Goal: Check status: Check status

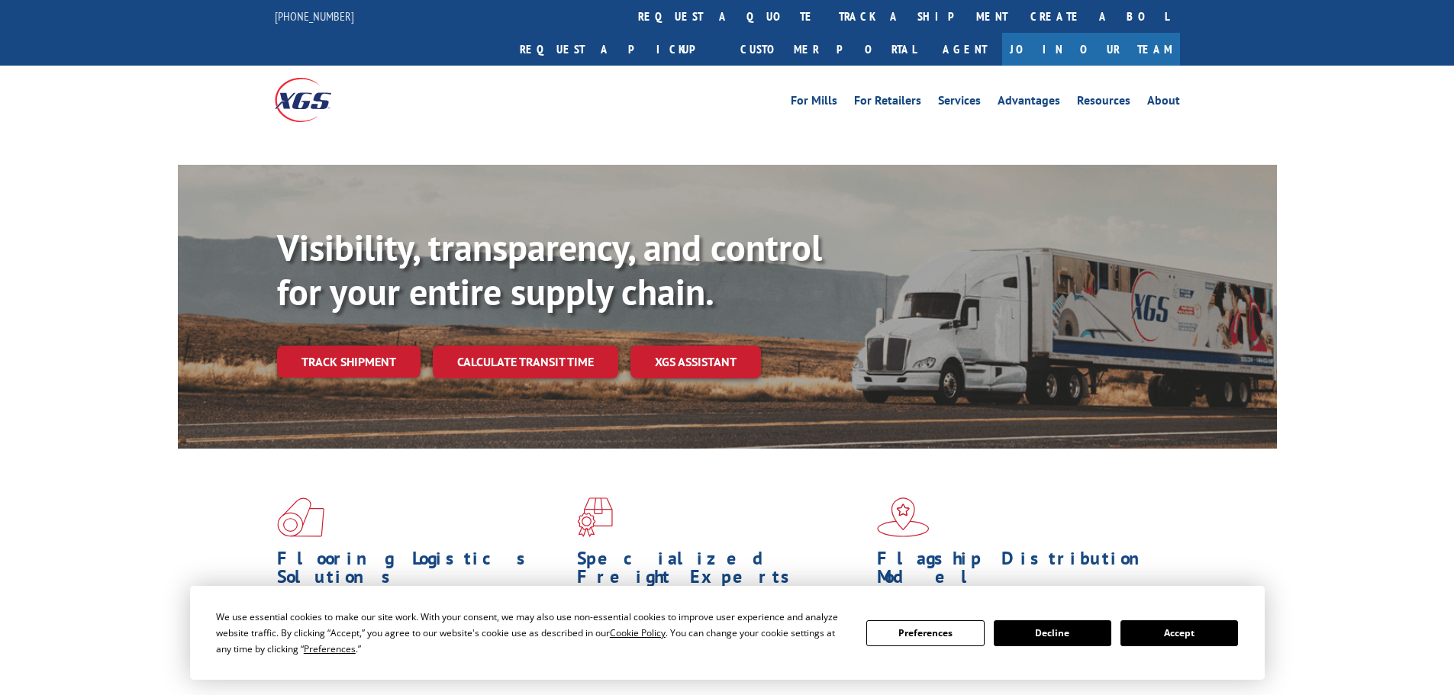
click at [1185, 632] on button "Accept" at bounding box center [1179, 633] width 118 height 26
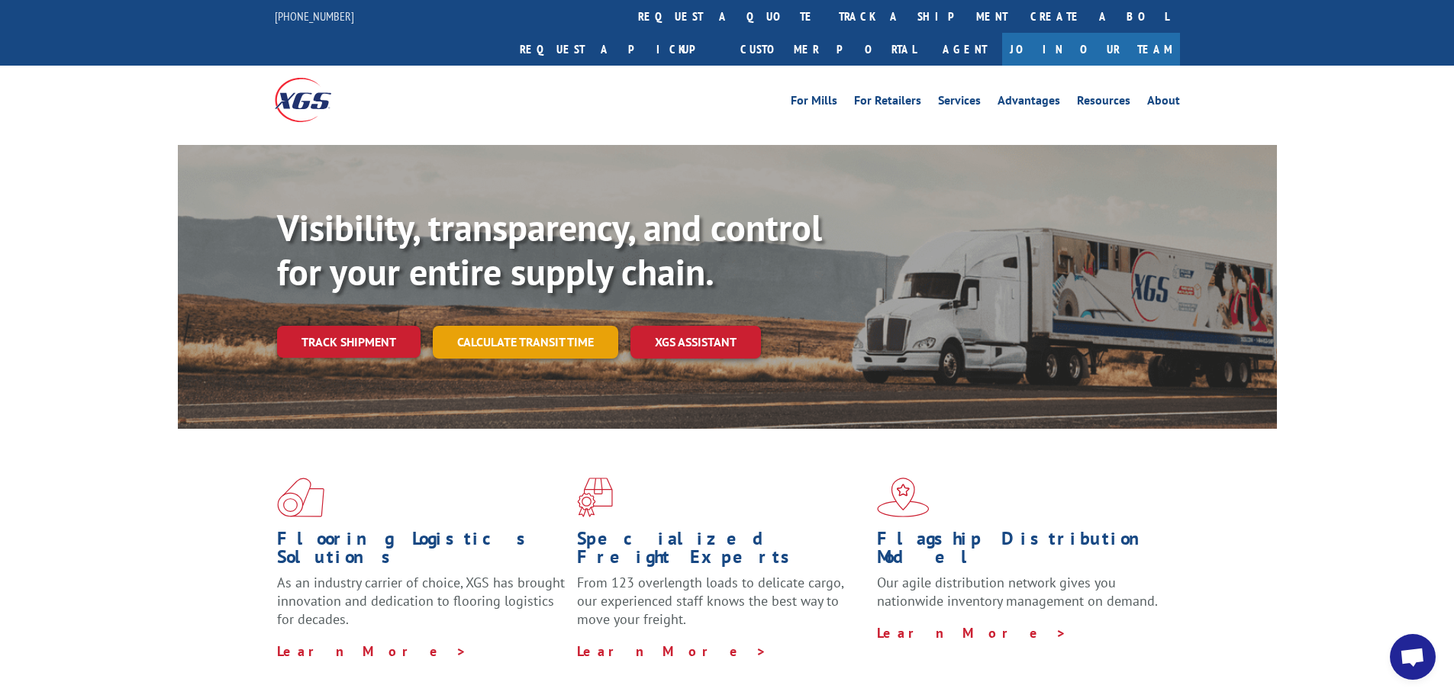
click at [497, 326] on link "Calculate transit time" at bounding box center [525, 342] width 185 height 33
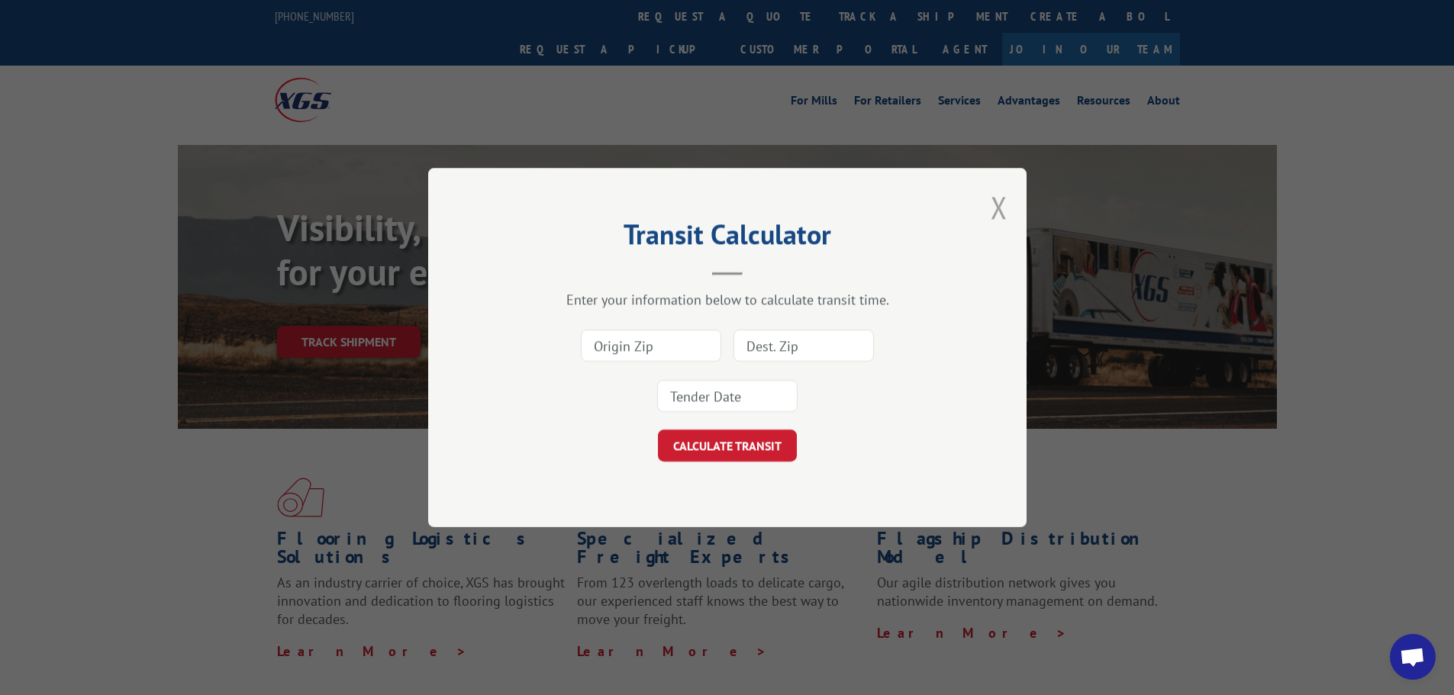
click at [1001, 208] on button "Close modal" at bounding box center [998, 207] width 17 height 40
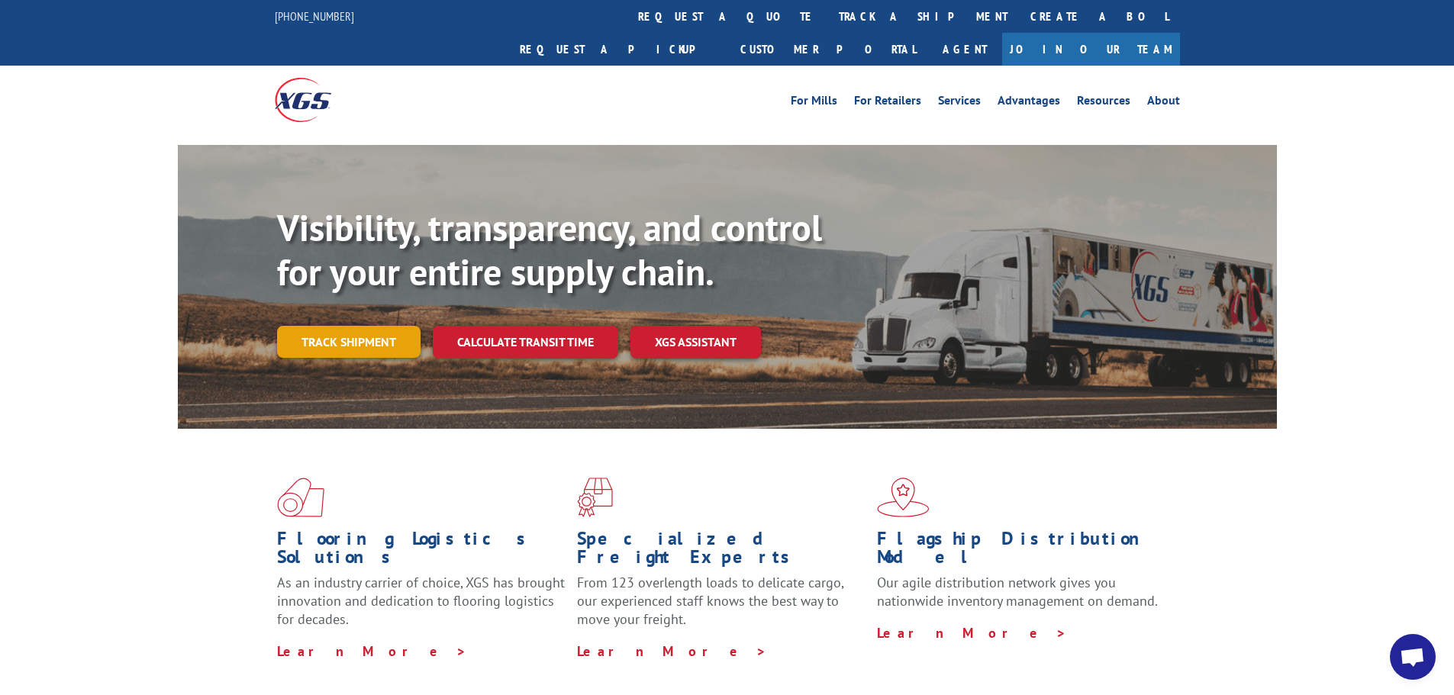
click at [373, 326] on link "Track shipment" at bounding box center [348, 342] width 143 height 32
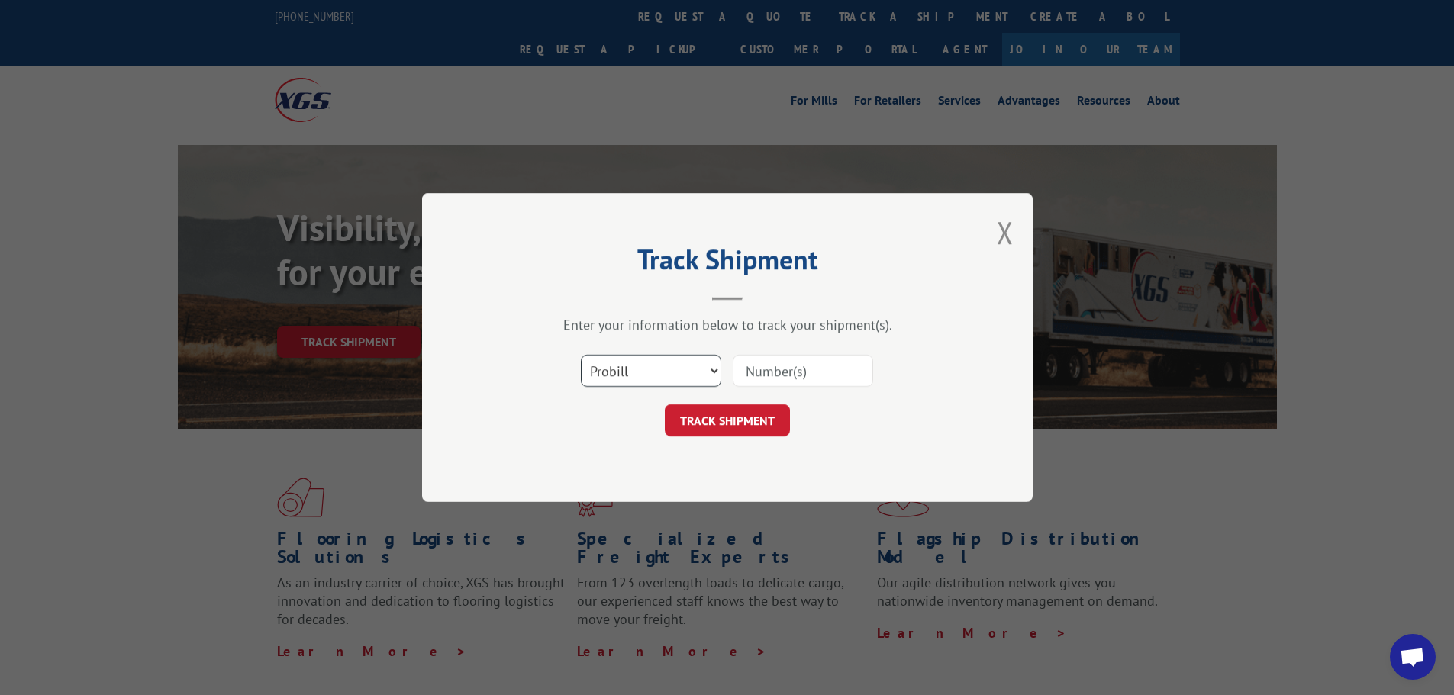
click at [632, 376] on select "Select category... Probill BOL PO" at bounding box center [651, 371] width 140 height 32
select select "bol"
click at [581, 355] on select "Select category... Probill BOL PO" at bounding box center [651, 371] width 140 height 32
click at [788, 359] on input at bounding box center [802, 371] width 140 height 32
paste input "17470749"
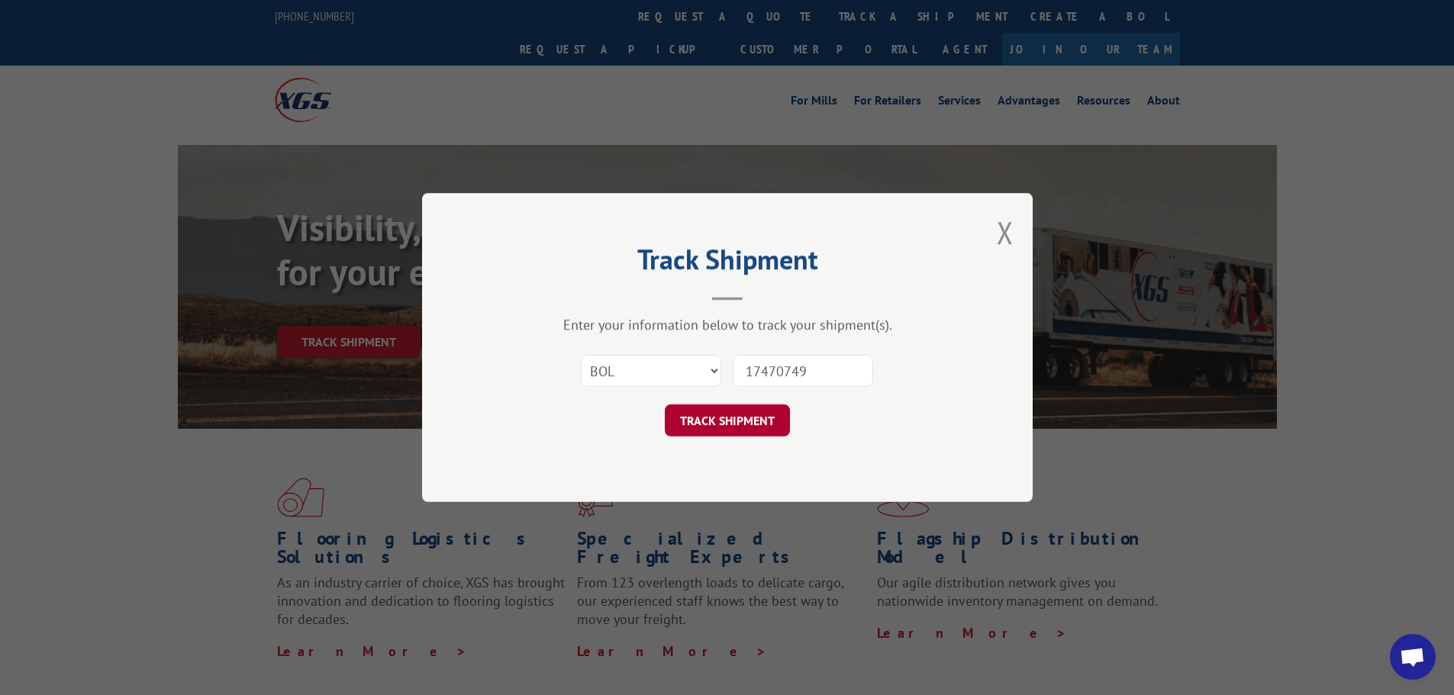
type input "17470749"
click at [748, 419] on button "TRACK SHIPMENT" at bounding box center [727, 420] width 125 height 32
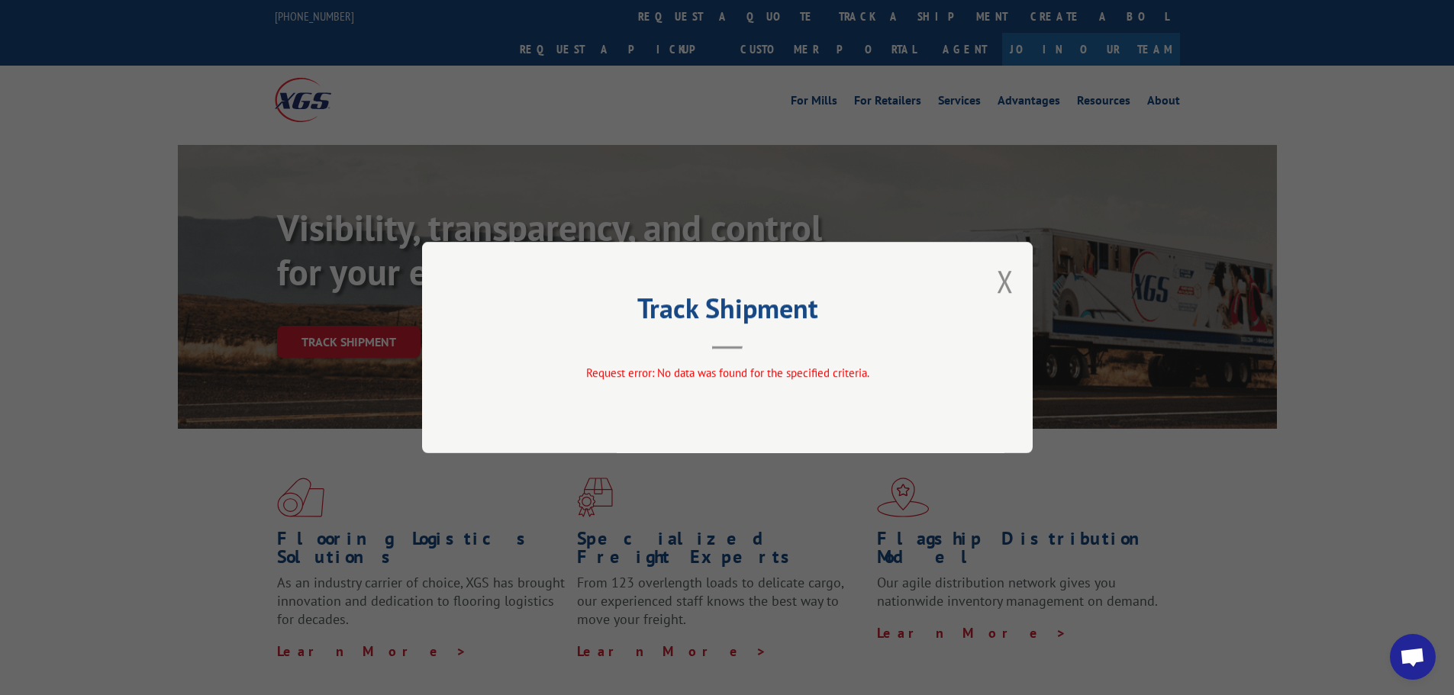
click at [1016, 282] on div "Track Shipment Request error: No data was found for the specified criteria." at bounding box center [727, 347] width 610 height 211
click at [982, 293] on div "Track Shipment Request error: No data was found for the specified criteria." at bounding box center [727, 347] width 610 height 211
click at [1009, 278] on button "Close modal" at bounding box center [1004, 281] width 17 height 40
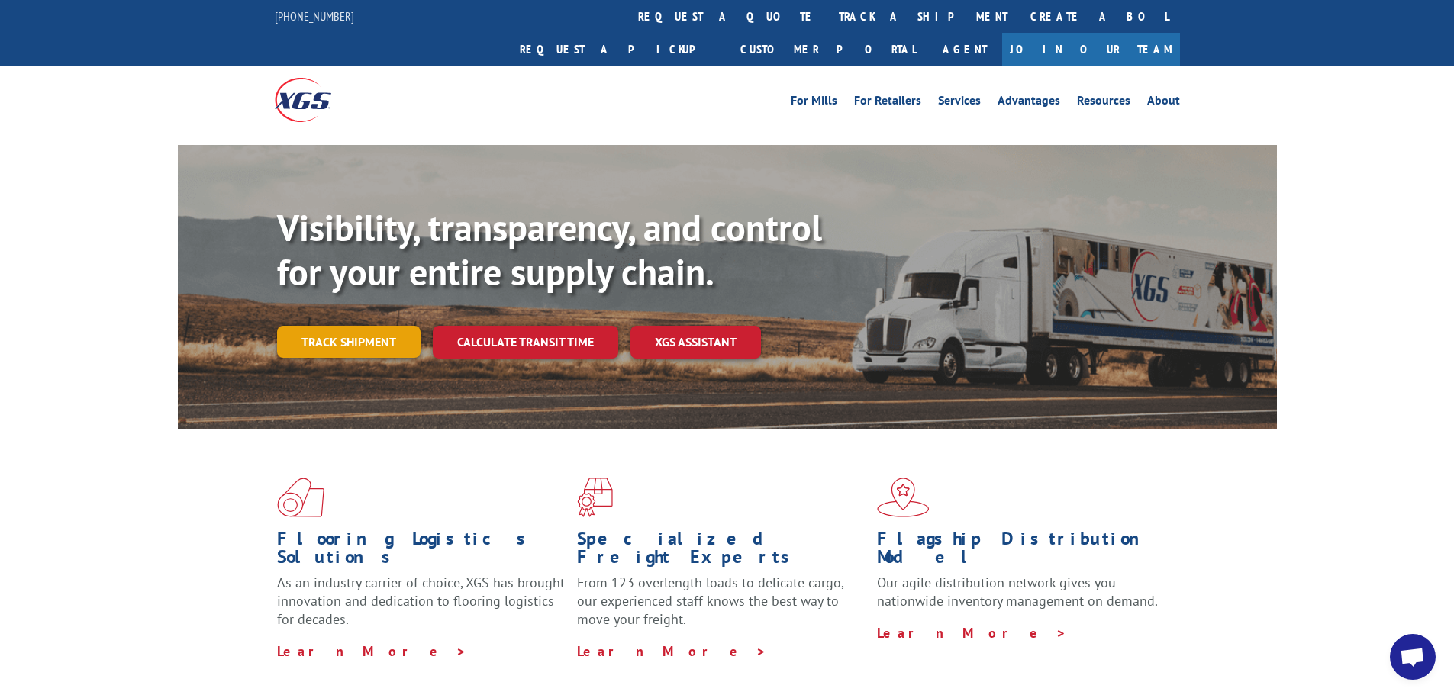
click at [342, 326] on link "Track shipment" at bounding box center [348, 342] width 143 height 32
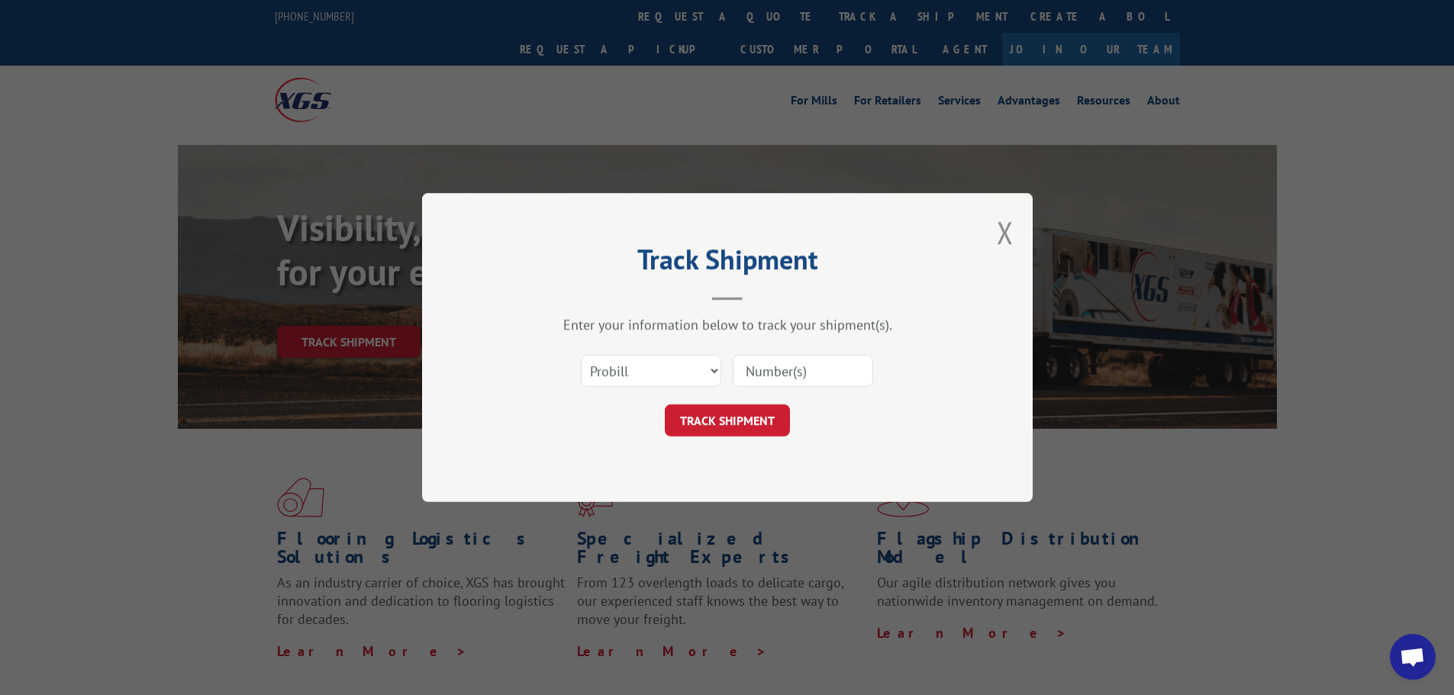
click at [793, 372] on input at bounding box center [802, 371] width 140 height 32
paste input "17470749"
type input "17470749"
click at [712, 423] on button "TRACK SHIPMENT" at bounding box center [727, 420] width 125 height 32
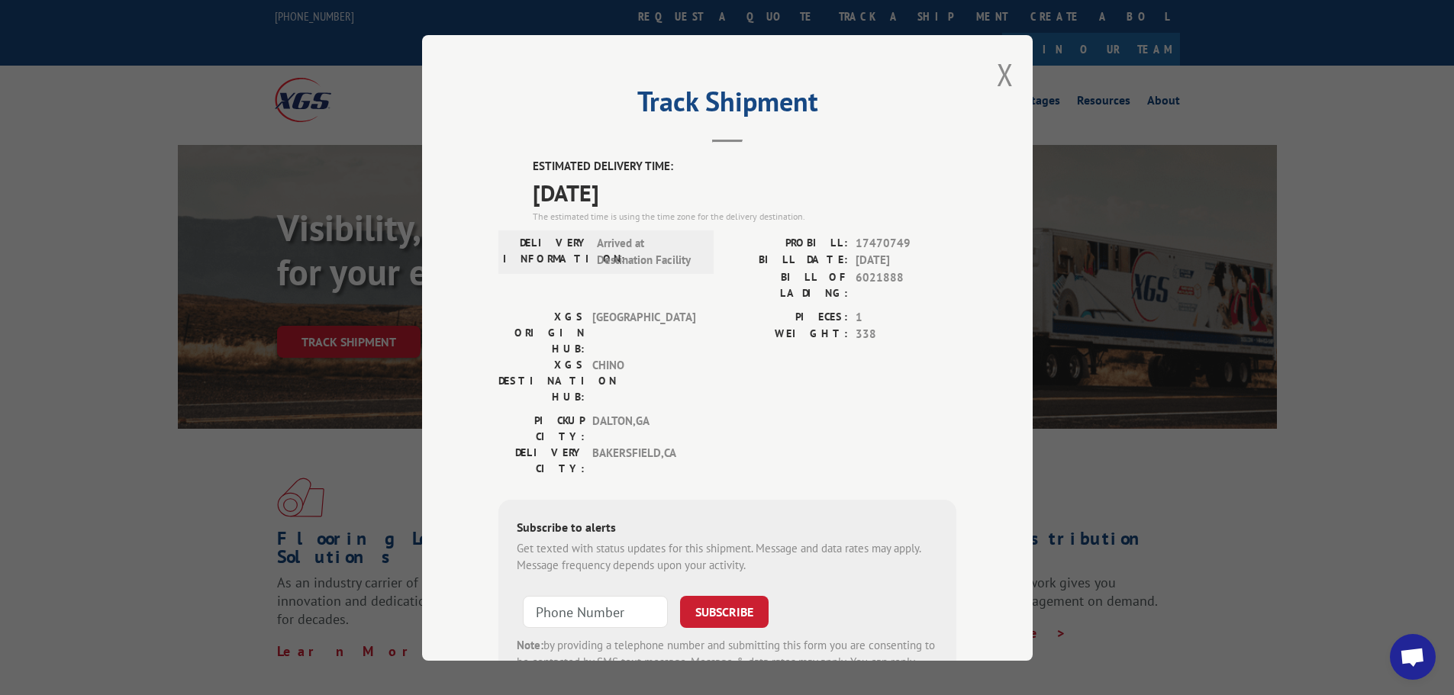
drag, startPoint x: 650, startPoint y: 204, endPoint x: 508, endPoint y: 159, distance: 148.9
click at [508, 159] on div "ESTIMATED DELIVERY TIME: [DATE] The estimated time is using the time zone for t…" at bounding box center [727, 432] width 458 height 549
copy div "ESTIMATED DELIVERY TIME: [DATE]"
